Goal: Find specific page/section: Find specific page/section

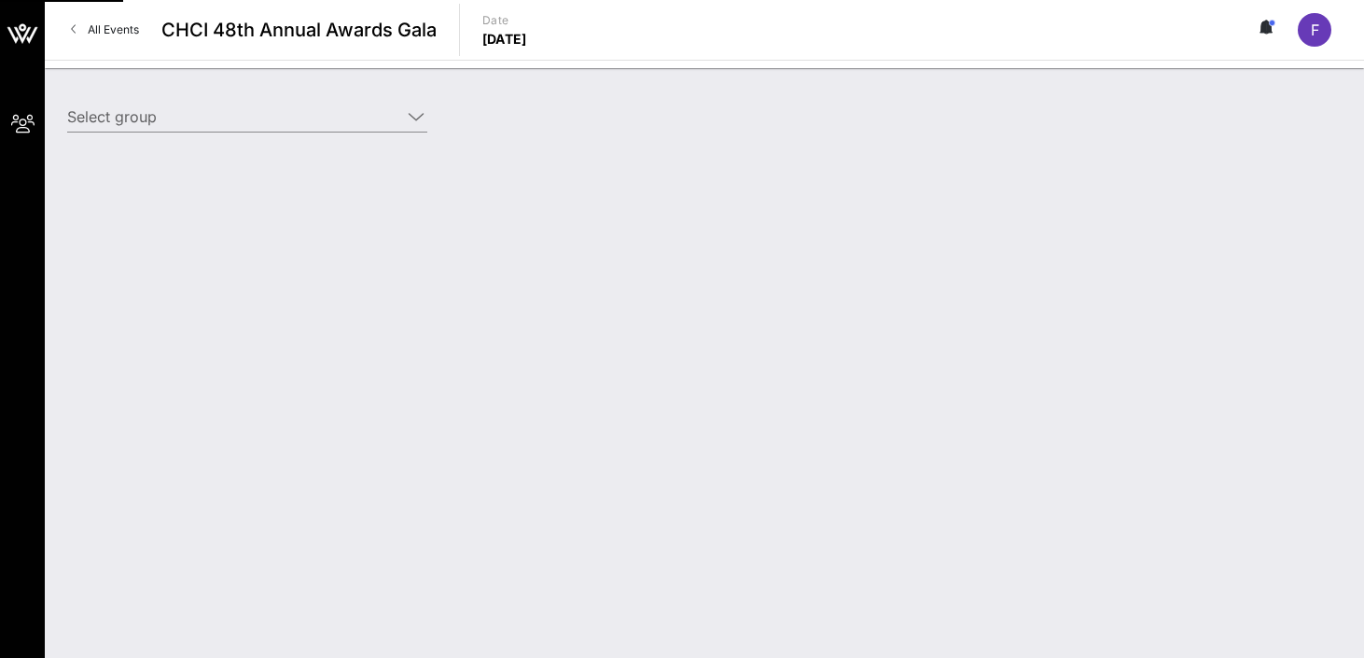
type input "League of Conservation Voters (League of Conservation Voters) [[PERSON_NAME], […"
